Goal: Find specific fact: Find specific fact

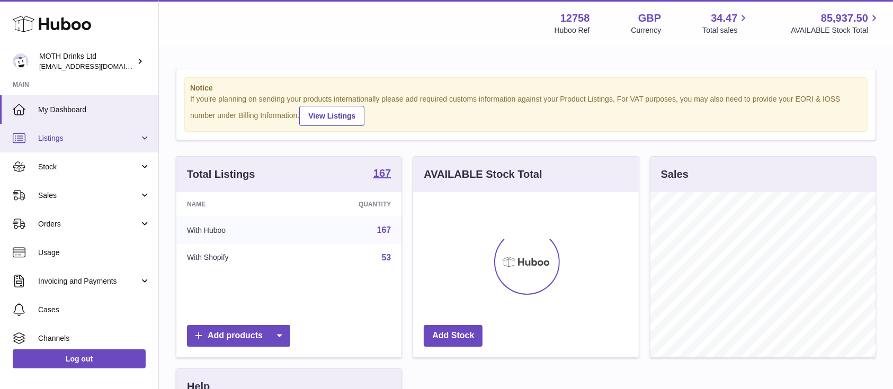
scroll to position [529523, 529462]
click at [121, 139] on span "Listings" at bounding box center [88, 138] width 101 height 10
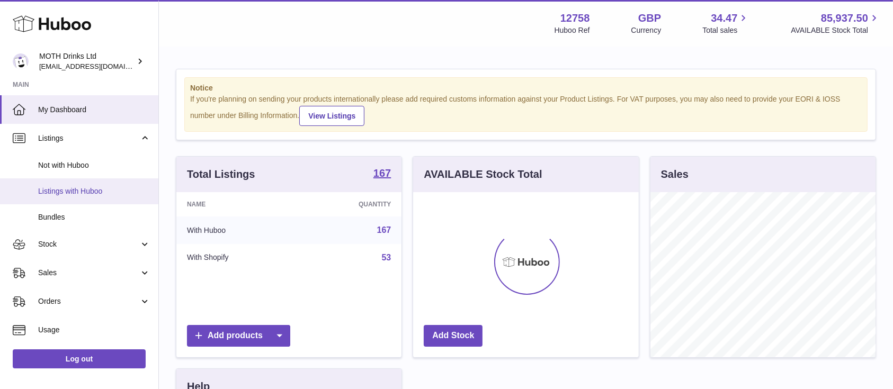
click at [87, 192] on span "Listings with Huboo" at bounding box center [94, 191] width 112 height 10
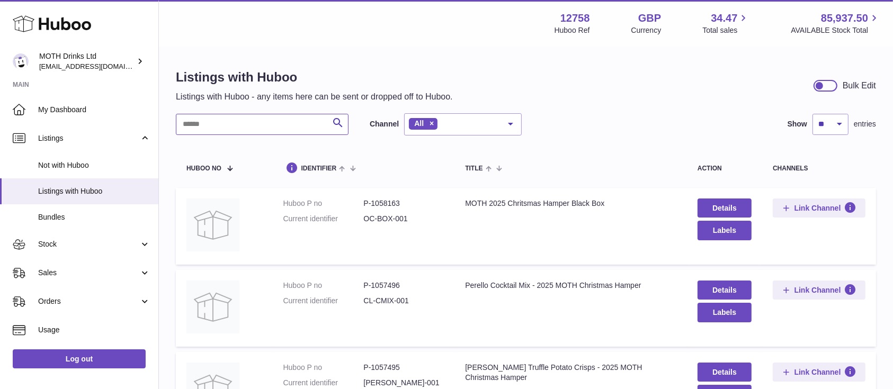
click at [202, 129] on input "text" at bounding box center [262, 124] width 173 height 21
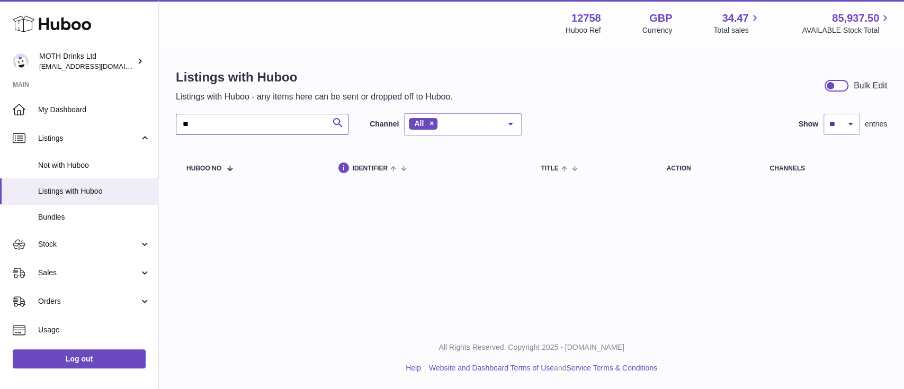
type input "*"
drag, startPoint x: 247, startPoint y: 118, endPoint x: 145, endPoint y: 145, distance: 105.9
click at [145, 145] on div "Huboo MOTH Drinks Ltd [EMAIL_ADDRESS][DOMAIN_NAME] Main My Dashboard Listings N…" at bounding box center [452, 194] width 904 height 389
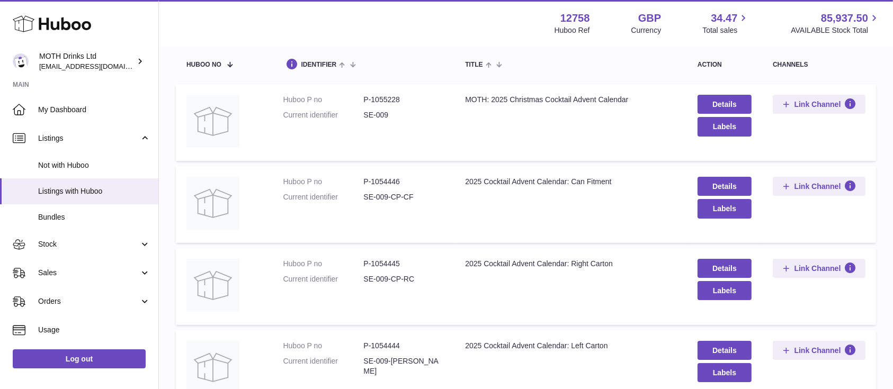
scroll to position [103, 0]
type input "******"
click at [390, 96] on dd "P-1055228" at bounding box center [403, 101] width 81 height 10
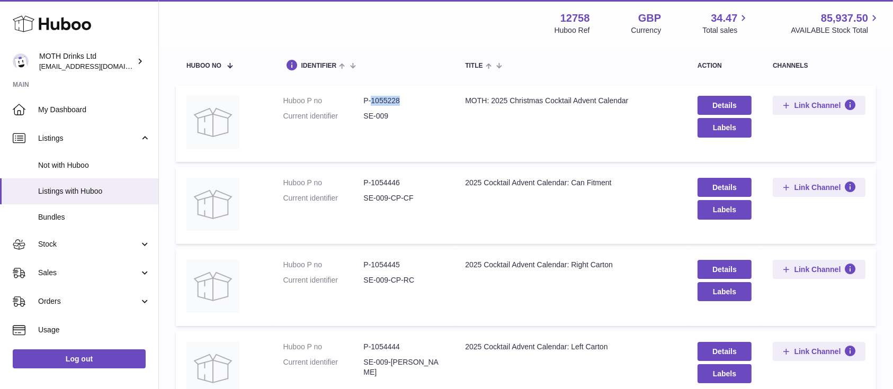
click at [390, 96] on dd "P-1055228" at bounding box center [403, 101] width 81 height 10
copy dd "1055228"
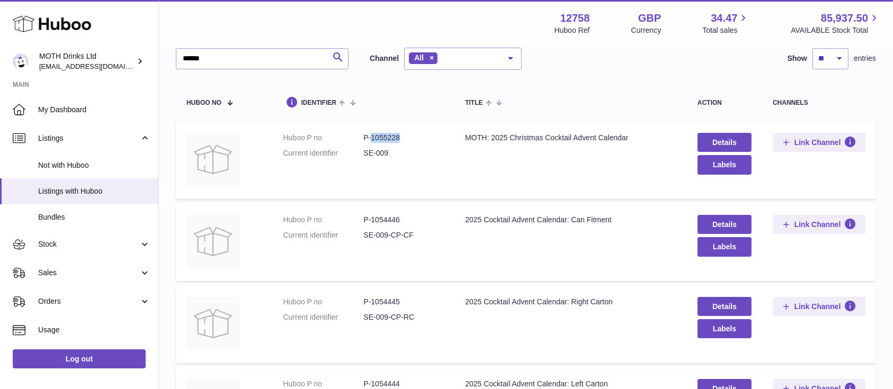
scroll to position [67, 0]
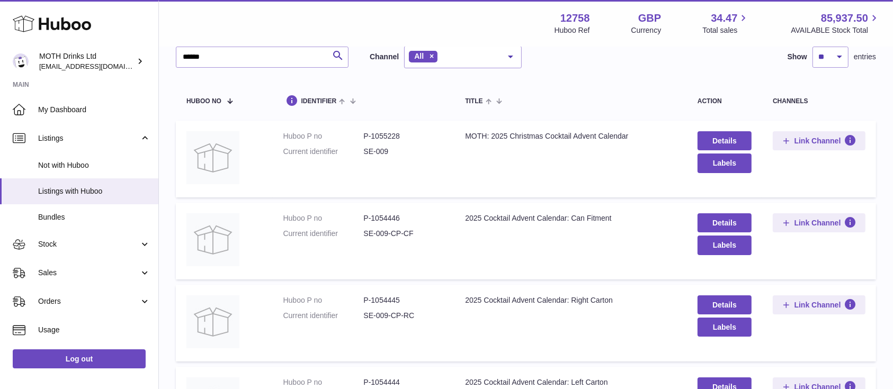
click at [389, 217] on dd "P-1054446" at bounding box center [403, 218] width 81 height 10
copy dd "1054446"
